Goal: Task Accomplishment & Management: Manage account settings

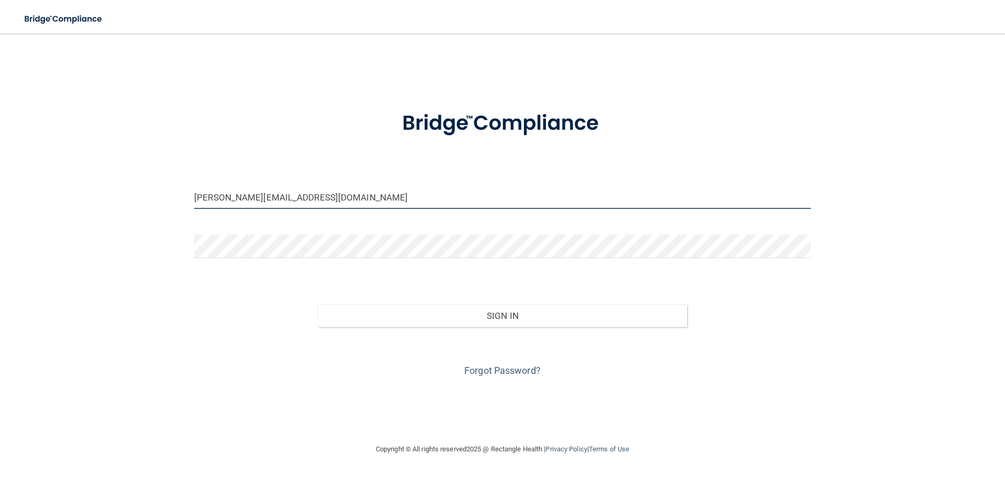
drag, startPoint x: 218, startPoint y: 197, endPoint x: 139, endPoint y: 197, distance: 79.0
click at [139, 197] on div "[PERSON_NAME][EMAIL_ADDRESS][DOMAIN_NAME] Invalid email/password. You don't hav…" at bounding box center [502, 238] width 963 height 388
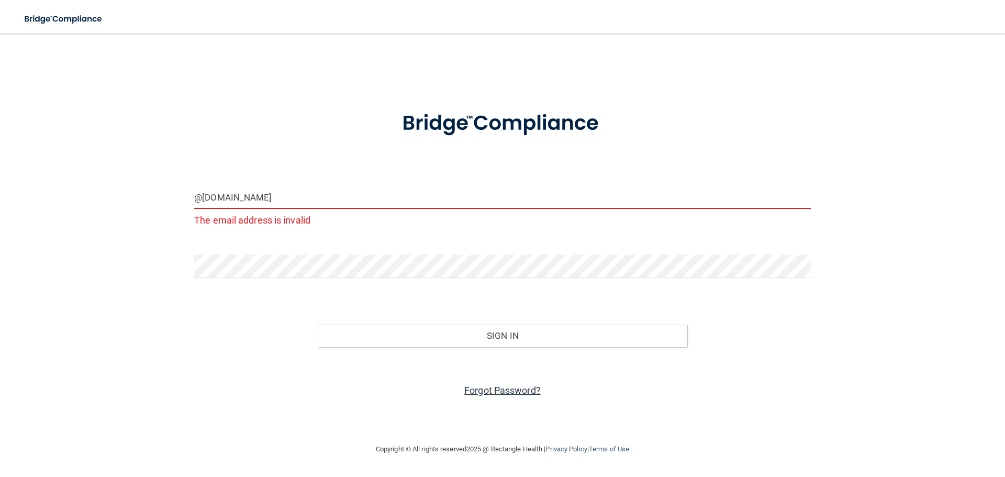
type input "@[DOMAIN_NAME]"
click at [493, 391] on link "Forgot Password?" at bounding box center [502, 390] width 76 height 11
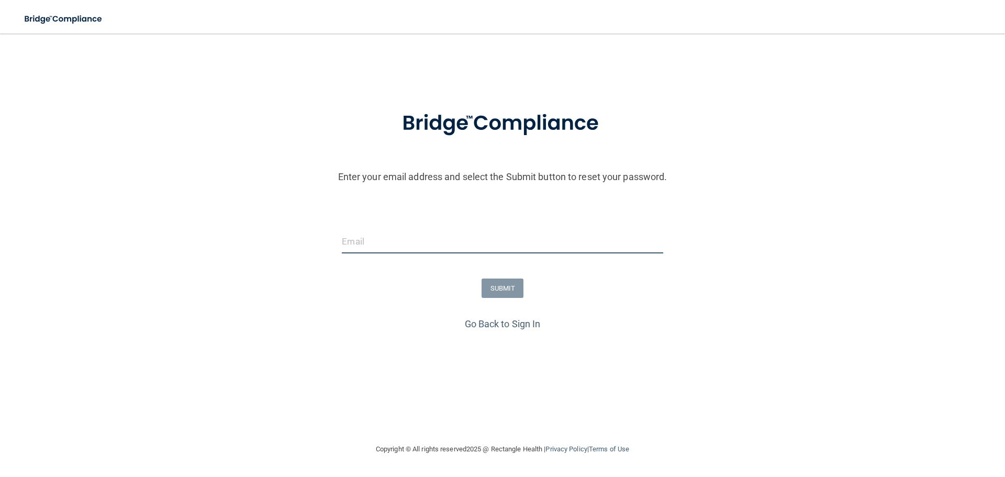
click at [553, 239] on input "email" at bounding box center [502, 242] width 321 height 24
type input "[EMAIL_ADDRESS][DOMAIN_NAME]"
click at [509, 285] on button "SUBMIT" at bounding box center [503, 287] width 42 height 19
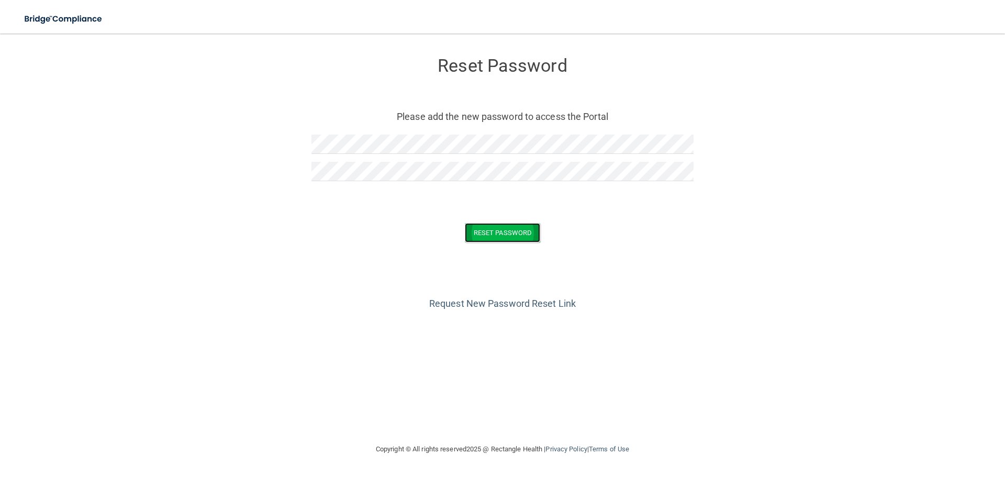
click at [513, 236] on button "Reset Password" at bounding box center [502, 232] width 75 height 19
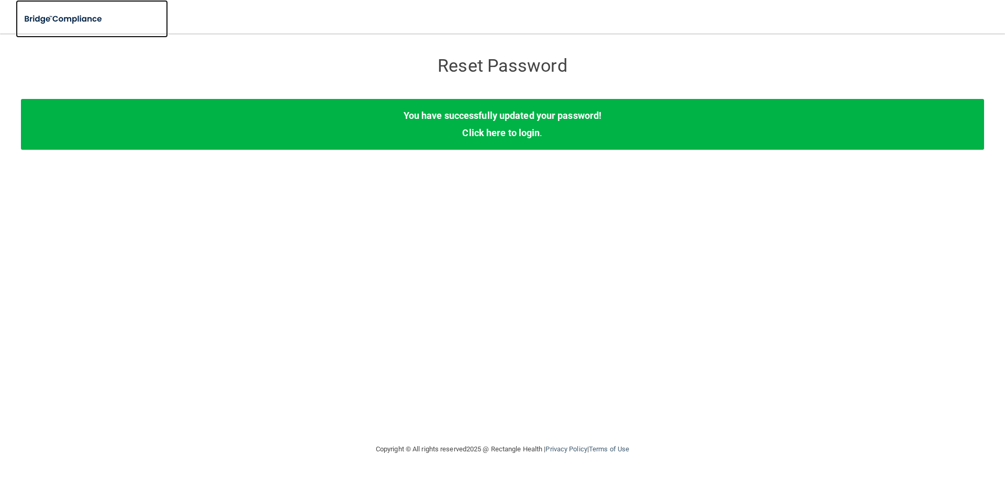
click at [58, 13] on img at bounding box center [64, 18] width 96 height 21
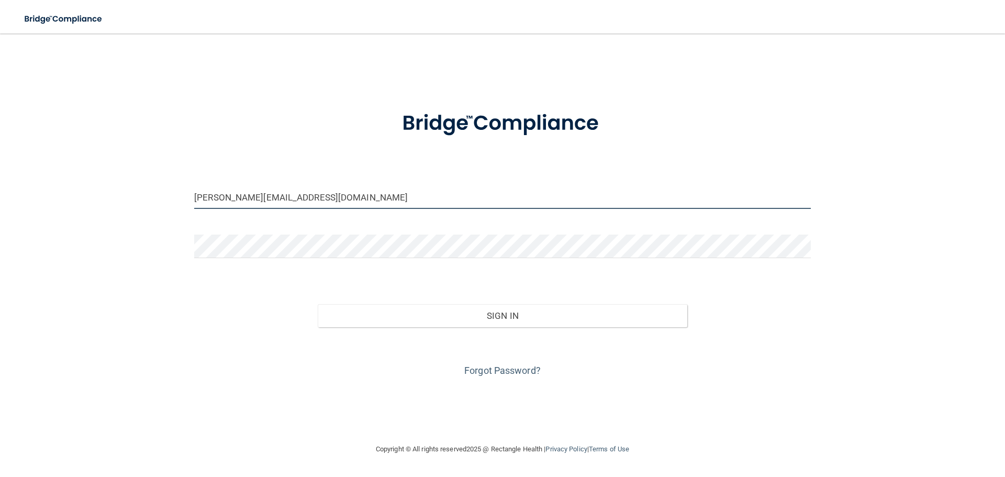
drag, startPoint x: 224, startPoint y: 199, endPoint x: 119, endPoint y: 194, distance: 105.3
click at [119, 194] on div "[PERSON_NAME][EMAIL_ADDRESS][DOMAIN_NAME] Invalid email/password. You don't hav…" at bounding box center [502, 238] width 963 height 388
type input "[EMAIL_ADDRESS][DOMAIN_NAME]"
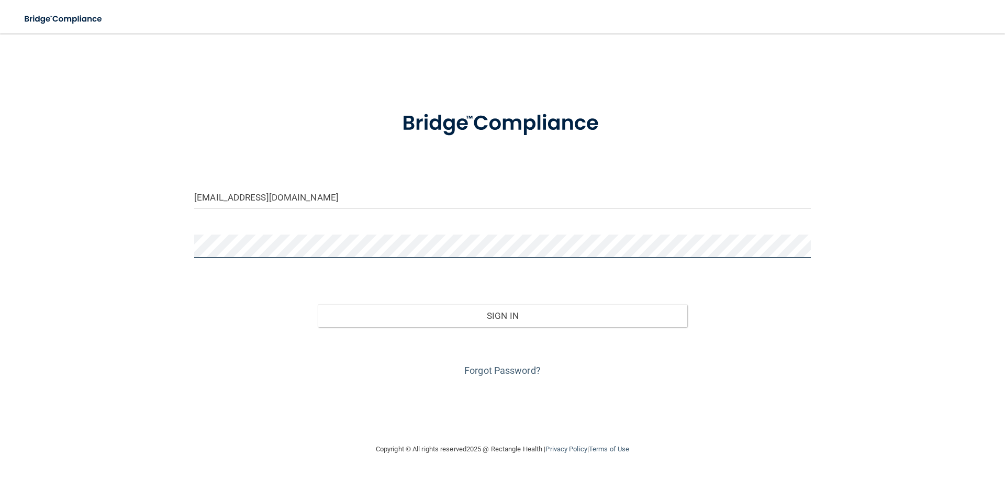
click at [88, 243] on div "[EMAIL_ADDRESS][DOMAIN_NAME] Invalid email/password. You don't have permission …" at bounding box center [502, 238] width 963 height 388
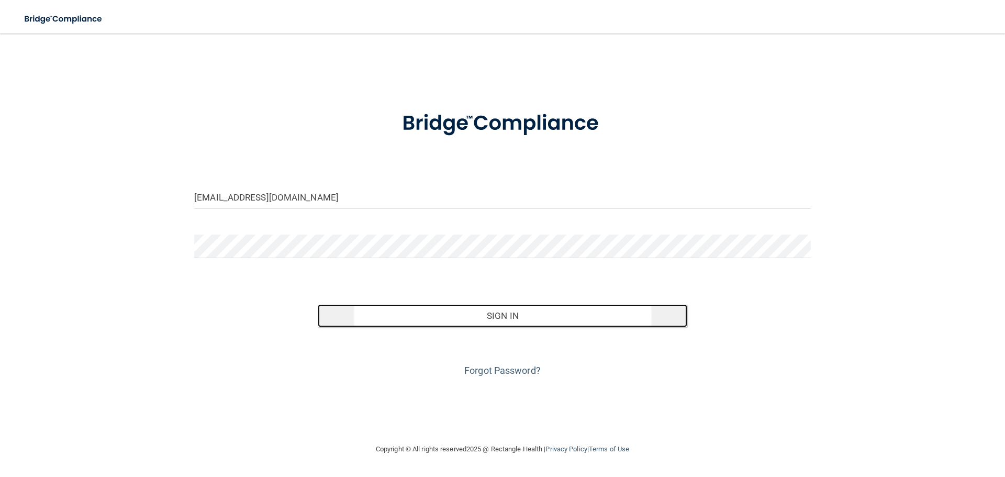
click at [438, 317] on button "Sign In" at bounding box center [503, 315] width 370 height 23
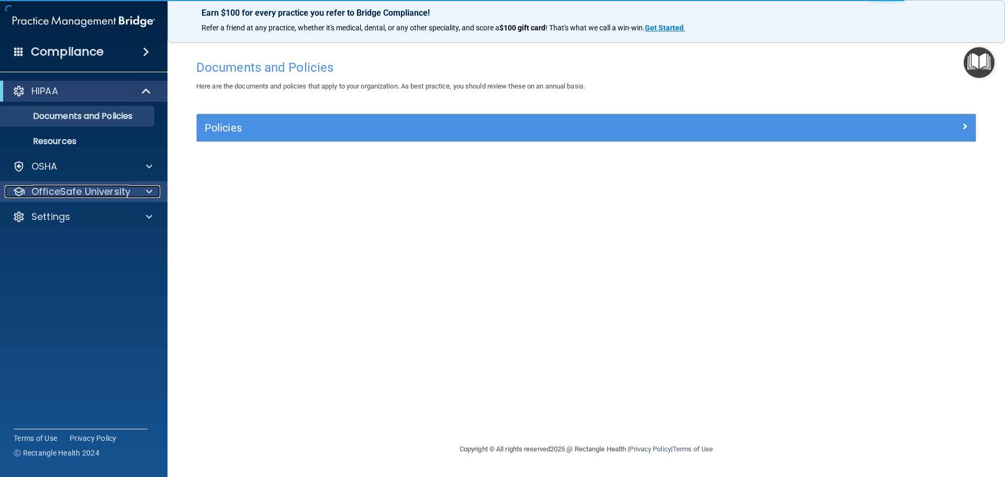
click at [95, 196] on p "OfficeSafe University" at bounding box center [80, 191] width 99 height 13
